Goal: Information Seeking & Learning: Learn about a topic

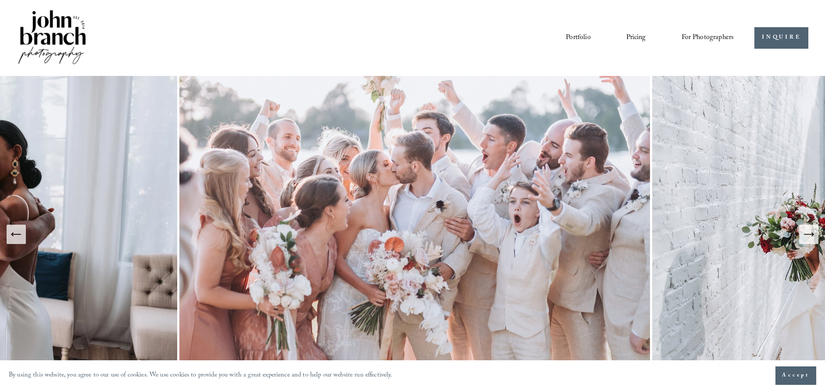
click at [79, 30] on img at bounding box center [52, 37] width 71 height 59
click at [569, 36] on link "Portfolio" at bounding box center [578, 37] width 25 height 15
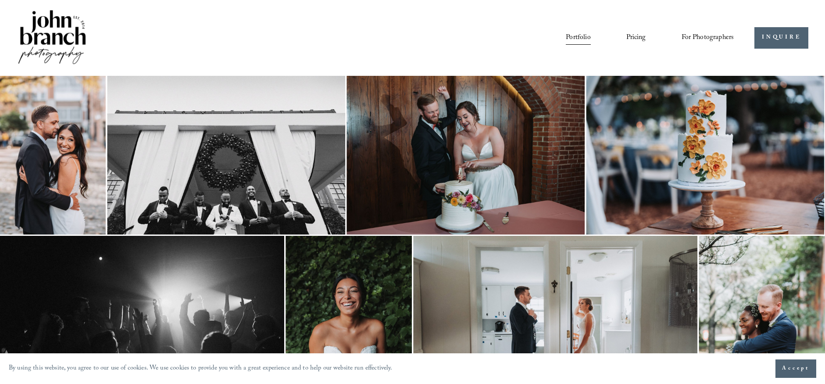
click at [635, 36] on link "Pricing" at bounding box center [636, 37] width 20 height 15
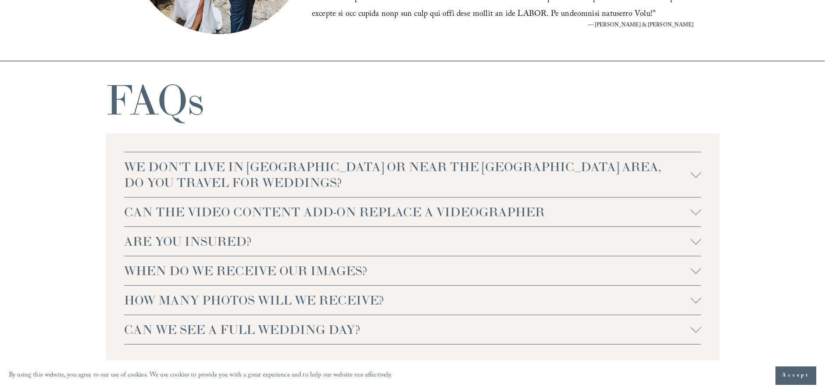
scroll to position [1852, 0]
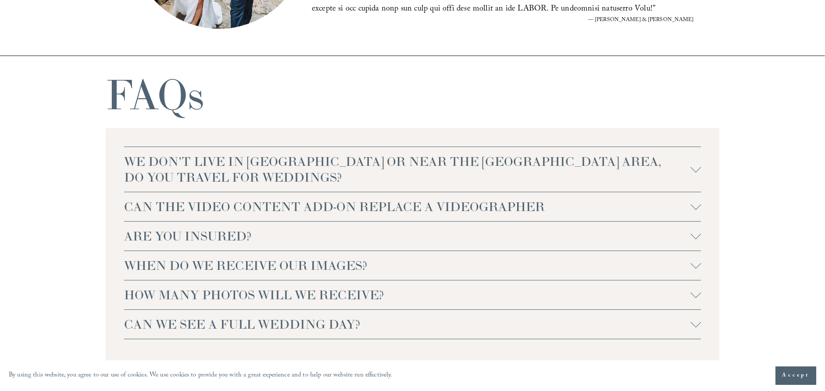
click at [691, 325] on div at bounding box center [695, 324] width 11 height 11
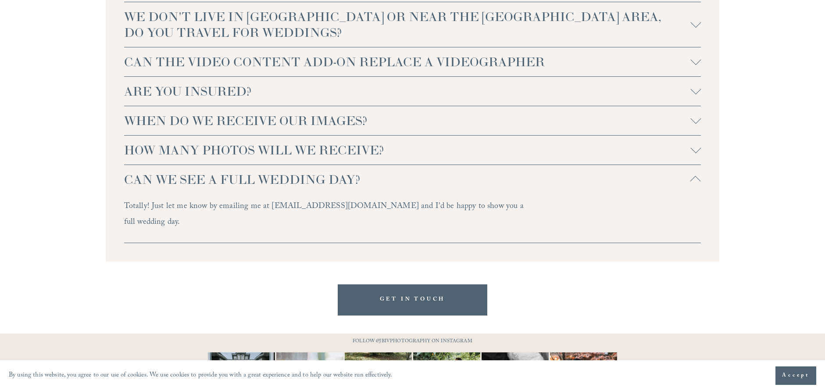
scroll to position [2044, 0]
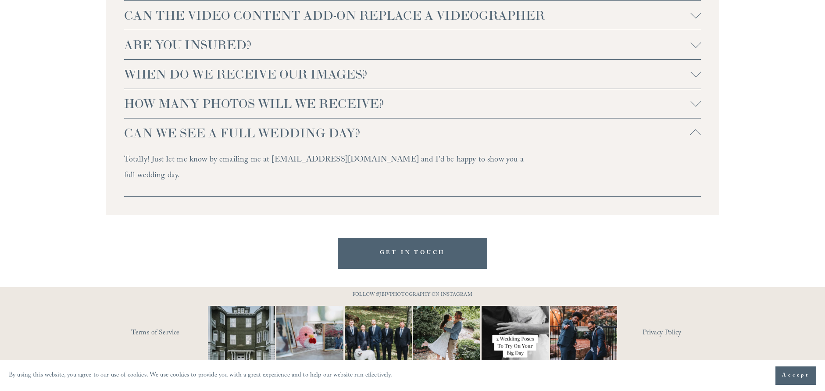
click at [651, 326] on link "Privacy Policy" at bounding box center [681, 333] width 77 height 14
click at [165, 326] on link "Terms of Service" at bounding box center [182, 333] width 102 height 14
click at [690, 45] on div at bounding box center [695, 44] width 11 height 11
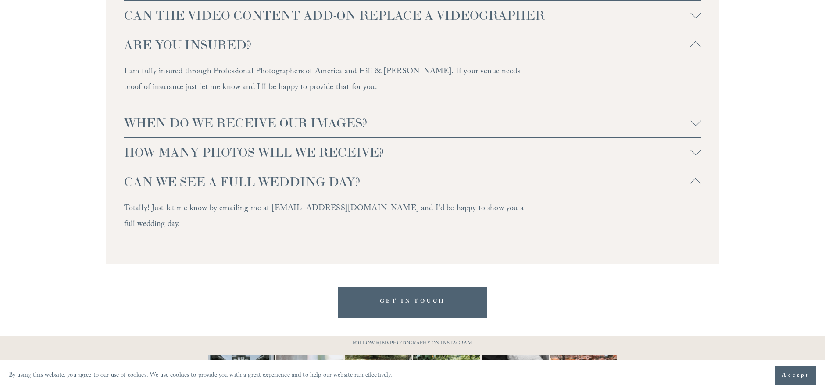
click at [690, 44] on div at bounding box center [695, 44] width 11 height 11
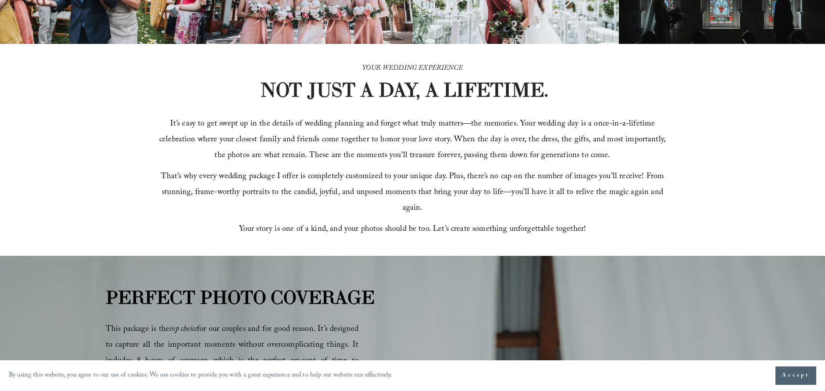
scroll to position [0, 0]
